Goal: Information Seeking & Learning: Learn about a topic

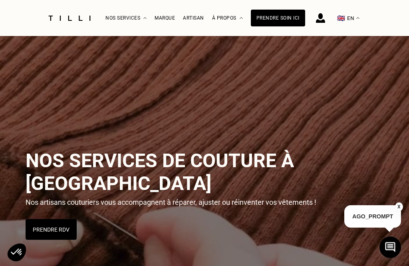
scroll to position [2473, 0]
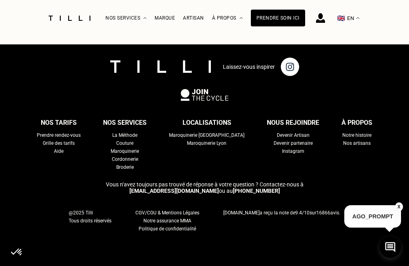
click at [75, 147] on div "Grille des tarifs" at bounding box center [59, 143] width 32 height 8
select select "FR"
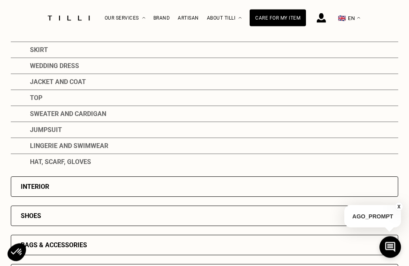
scroll to position [146, 0]
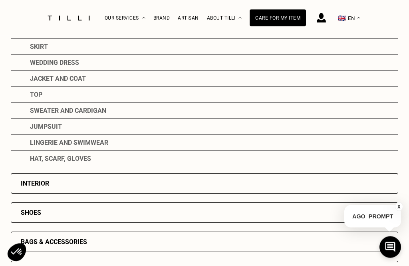
click at [349, 123] on div "Jumpsuit" at bounding box center [204, 127] width 387 height 16
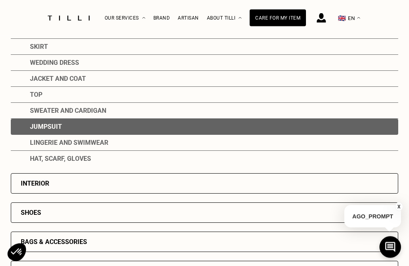
scroll to position [146, 0]
click at [81, 113] on div "Sweater and cardigan" at bounding box center [204, 111] width 387 height 16
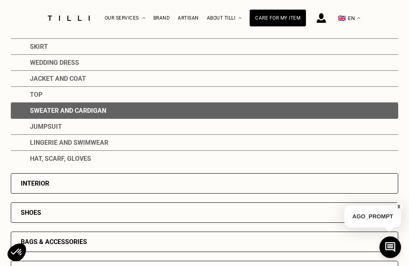
click at [91, 114] on div "Sweater and cardigan" at bounding box center [204, 111] width 387 height 16
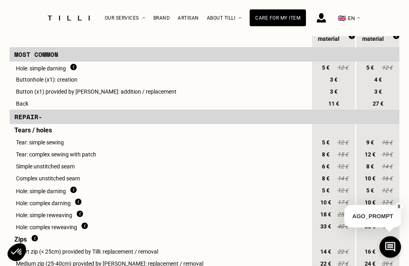
scroll to position [421, 0]
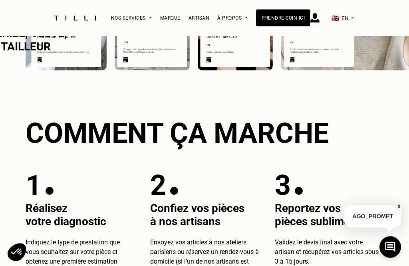
scroll to position [2261, 0]
